Goal: Task Accomplishment & Management: Manage account settings

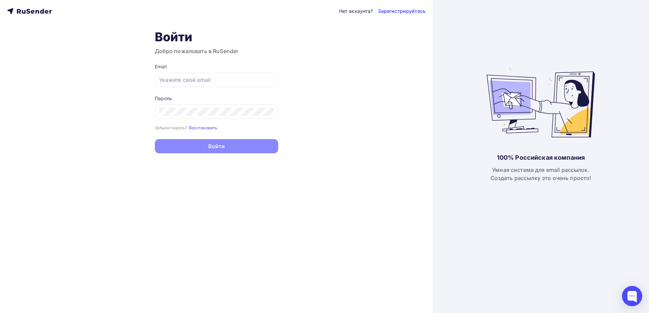
type input "[EMAIL_ADDRESS][DOMAIN_NAME]"
click at [241, 150] on button "Войти" at bounding box center [216, 146] width 123 height 14
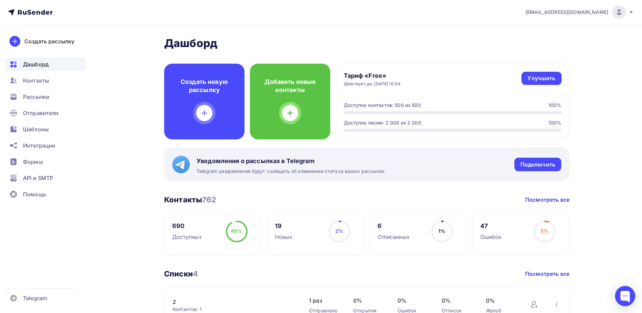
click at [617, 13] on img at bounding box center [619, 12] width 8 height 8
click at [541, 29] on span "Аккаунт" at bounding box center [544, 30] width 22 height 8
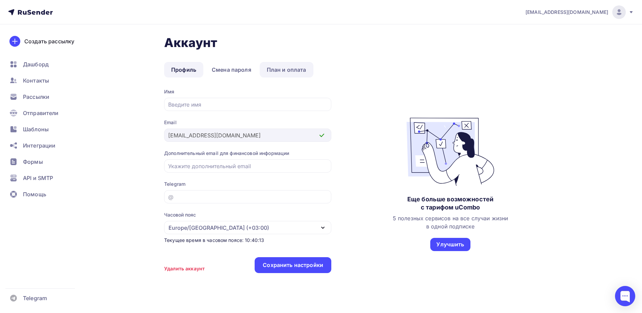
click at [294, 70] on link "План и оплата" at bounding box center [287, 70] width 54 height 16
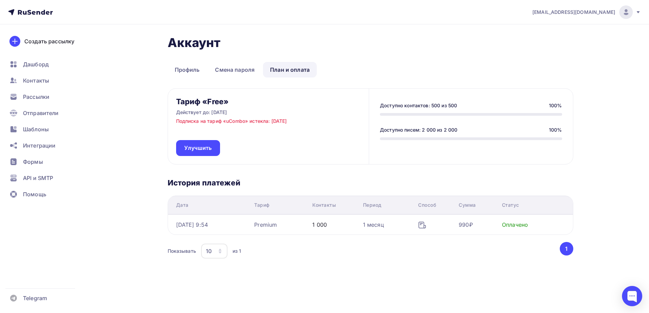
click at [567, 249] on button "1" at bounding box center [567, 249] width 14 height 14
click at [630, 297] on div at bounding box center [632, 296] width 20 height 20
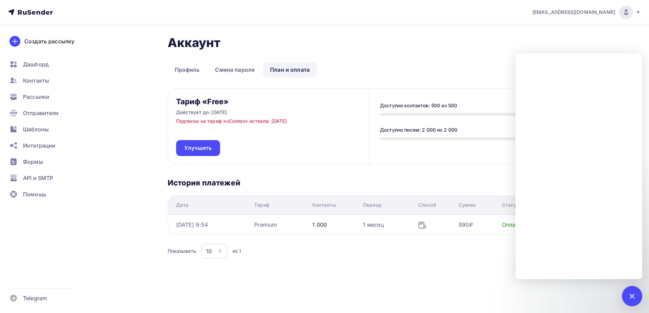
click at [445, 250] on div "Показывать 10 10 20 50 100 из 1" at bounding box center [363, 251] width 391 height 16
click at [435, 273] on div "Аккаунт Профиль Смена пароля План и оплата Профиль Смена пароля План и оплата Т…" at bounding box center [370, 159] width 405 height 248
click at [611, 20] on nav "[EMAIL_ADDRESS][DOMAIN_NAME] Аккаунт Тарифы Выйти Создать рассылку [GEOGRAPHIC_…" at bounding box center [324, 12] width 649 height 24
click at [617, 10] on div "[EMAIL_ADDRESS][DOMAIN_NAME]" at bounding box center [586, 12] width 108 height 14
click at [634, 290] on div at bounding box center [632, 296] width 20 height 20
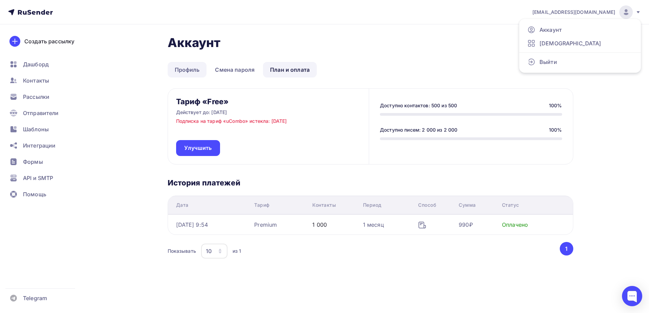
click at [176, 70] on link "Профиль" at bounding box center [187, 70] width 39 height 16
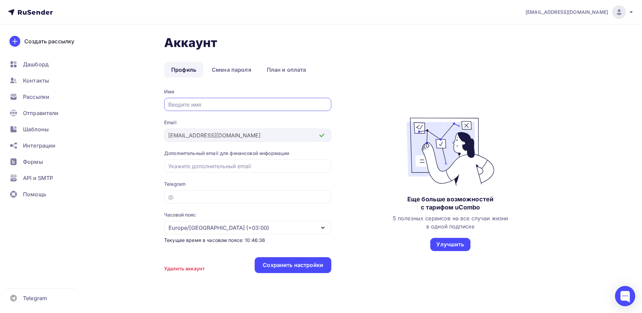
scroll to position [13, 0]
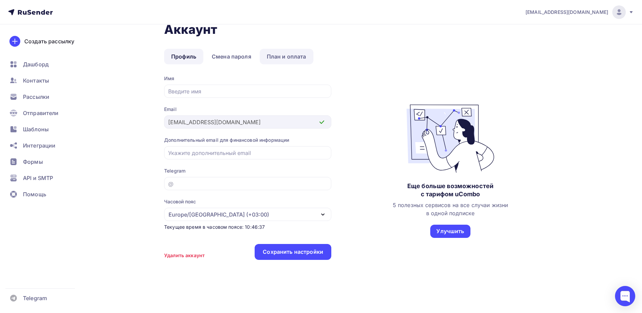
click at [279, 54] on link "План и оплата" at bounding box center [287, 57] width 54 height 16
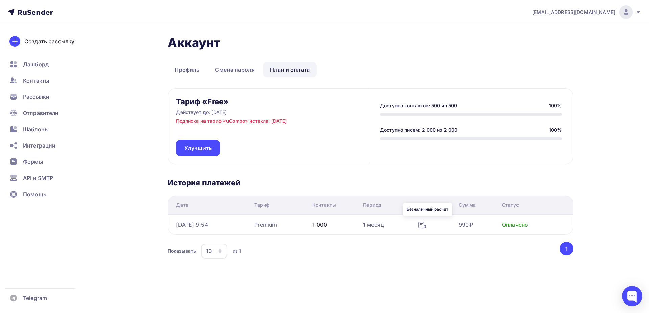
click at [425, 222] on icon at bounding box center [422, 225] width 7 height 6
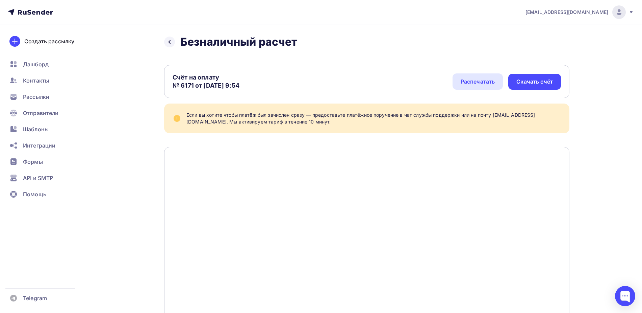
scroll to position [64, 0]
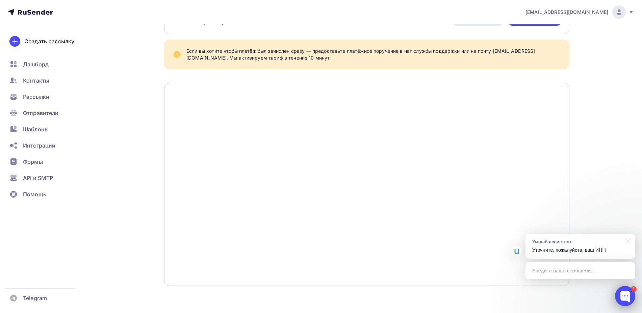
click at [626, 292] on div at bounding box center [625, 296] width 20 height 20
